Goal: Navigation & Orientation: Go to known website

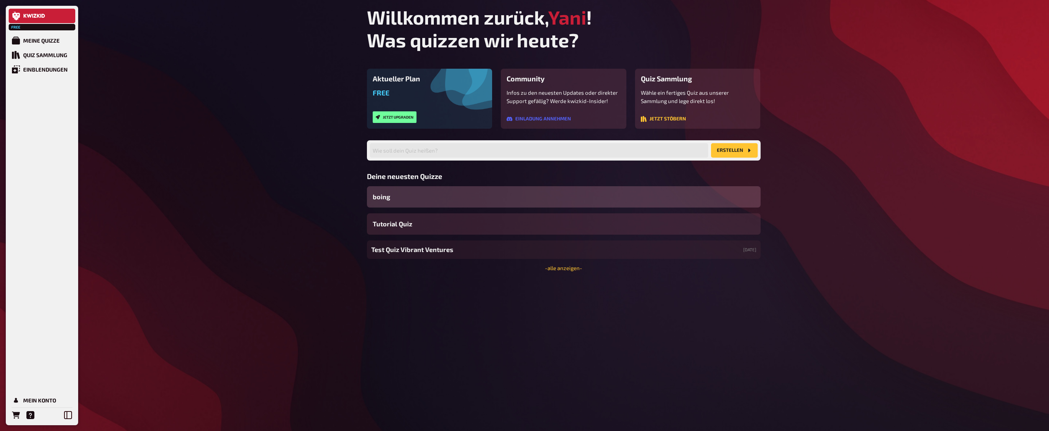
click at [247, 148] on div "Free Meine Quizze Quiz Sammlung Einblendungen Mein Konto Willkommen zurück, Yan…" at bounding box center [524, 215] width 1049 height 431
